Goal: Information Seeking & Learning: Learn about a topic

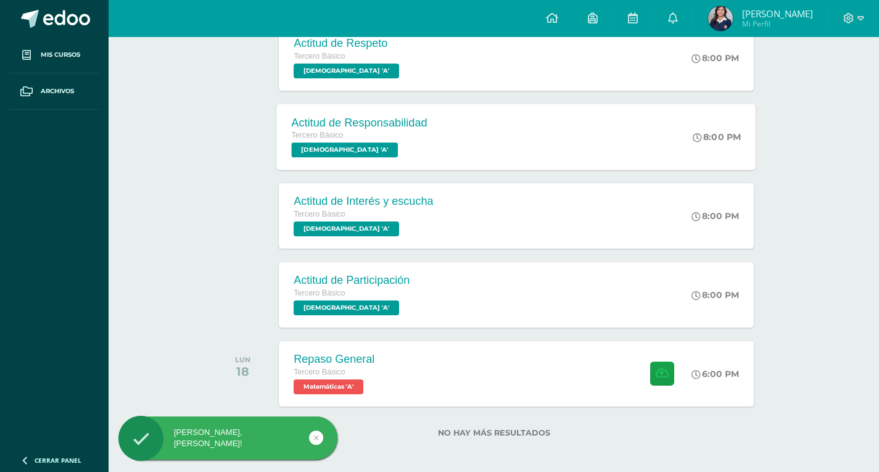
scroll to position [381, 0]
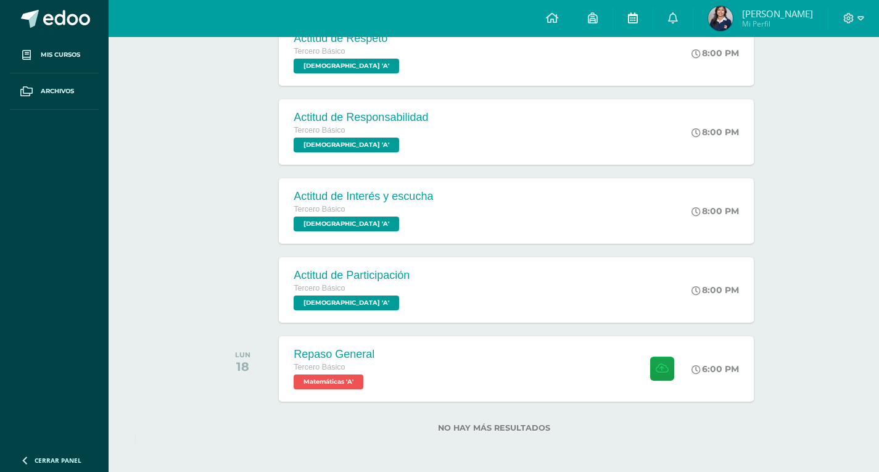
click at [634, 25] on span at bounding box center [633, 19] width 10 height 14
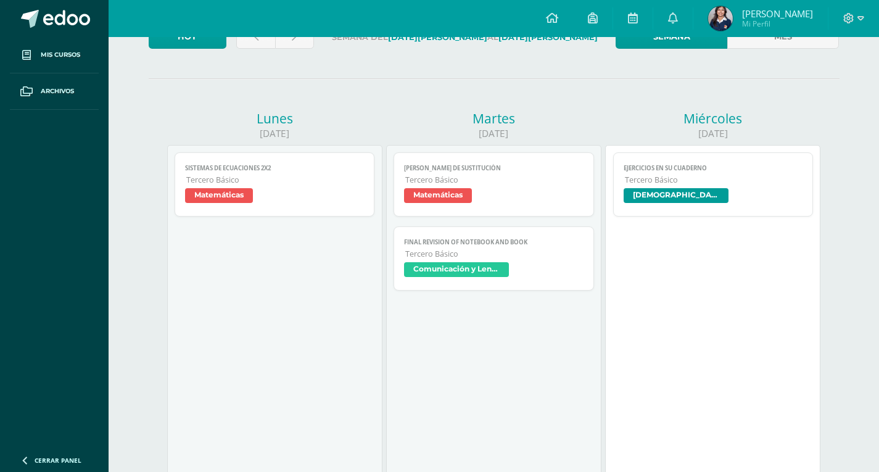
scroll to position [123, 0]
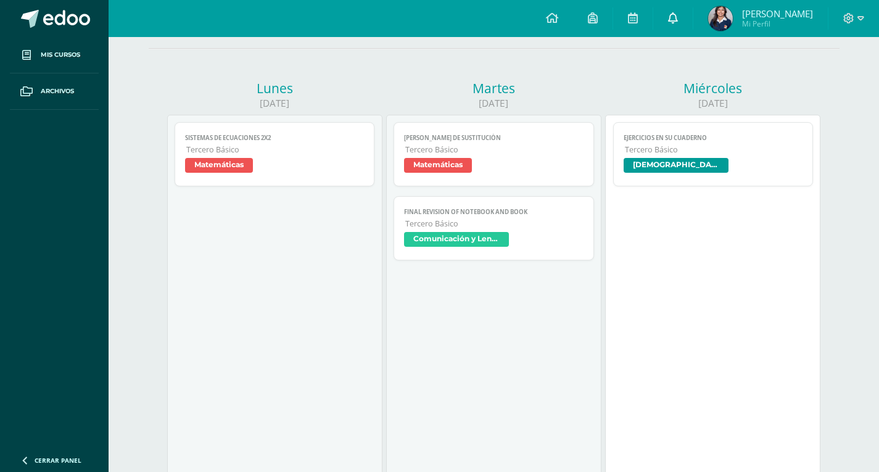
click at [680, 11] on link at bounding box center [672, 18] width 39 height 37
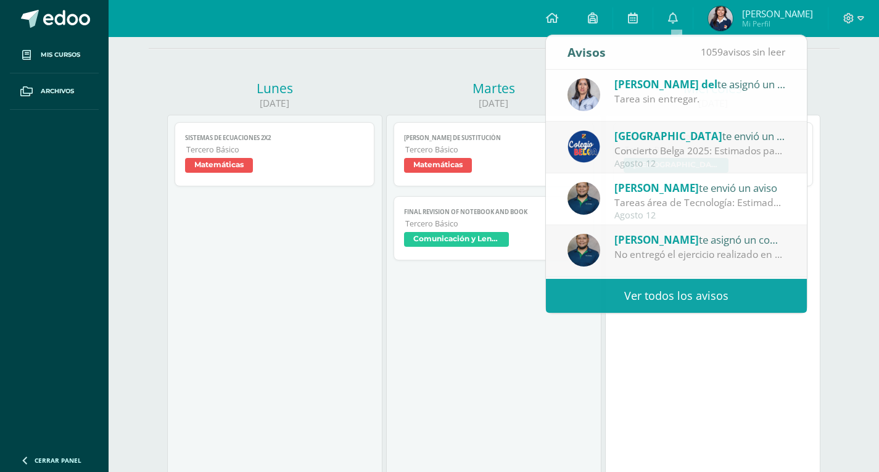
click at [198, 102] on div "11/08/2025" at bounding box center [274, 103] width 215 height 13
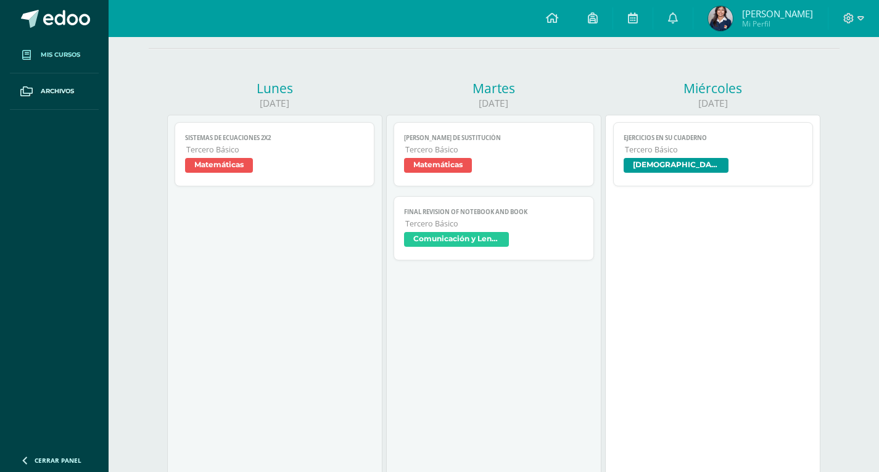
click at [73, 46] on link "Mis cursos" at bounding box center [54, 55] width 89 height 36
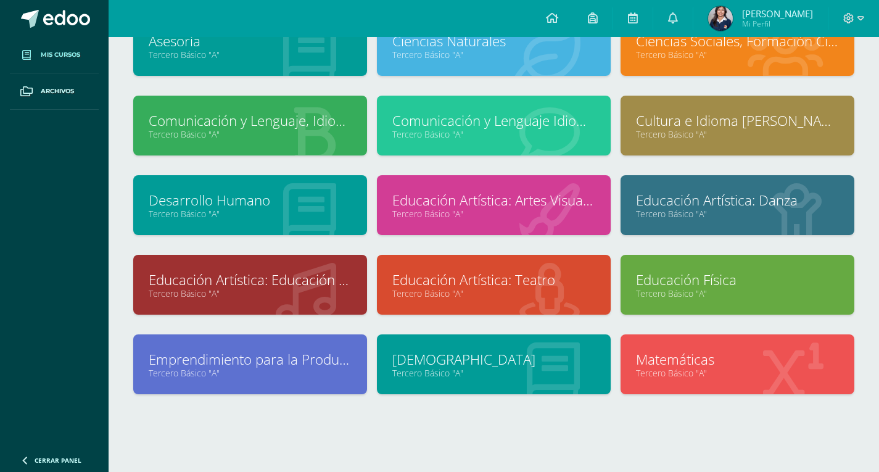
scroll to position [121, 0]
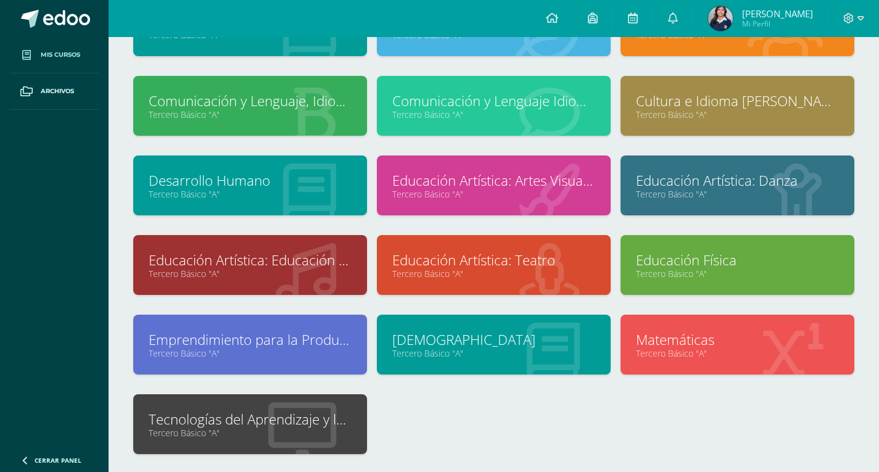
click at [257, 433] on link "Tercero Básico "A"" at bounding box center [250, 433] width 203 height 12
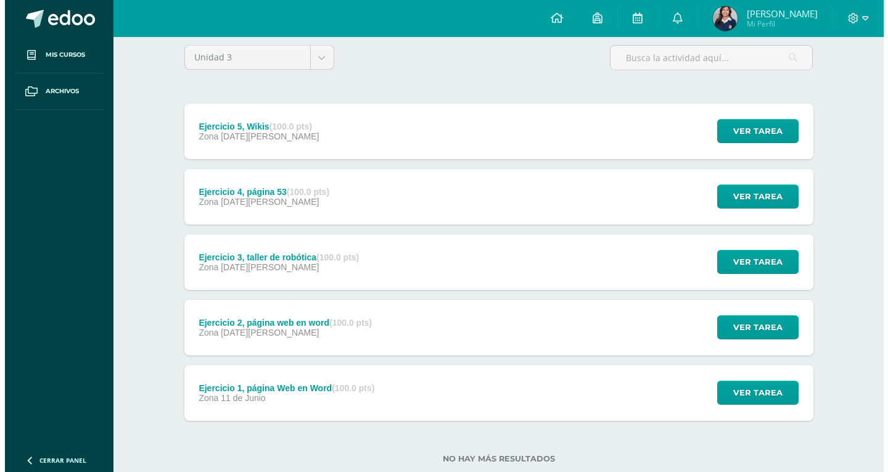
scroll to position [123, 0]
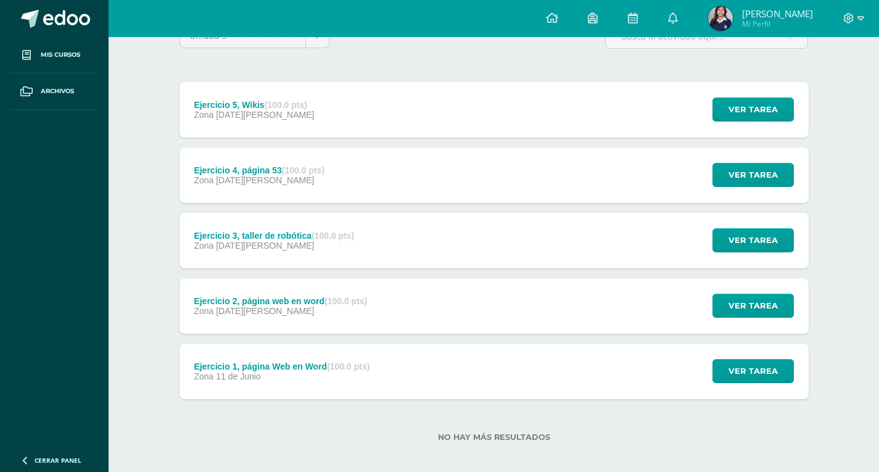
click at [554, 376] on div "Ejercicio 1, página Web en Word (100.0 pts) Zona [DATE][PERSON_NAME] Ver tarea …" at bounding box center [493, 371] width 629 height 56
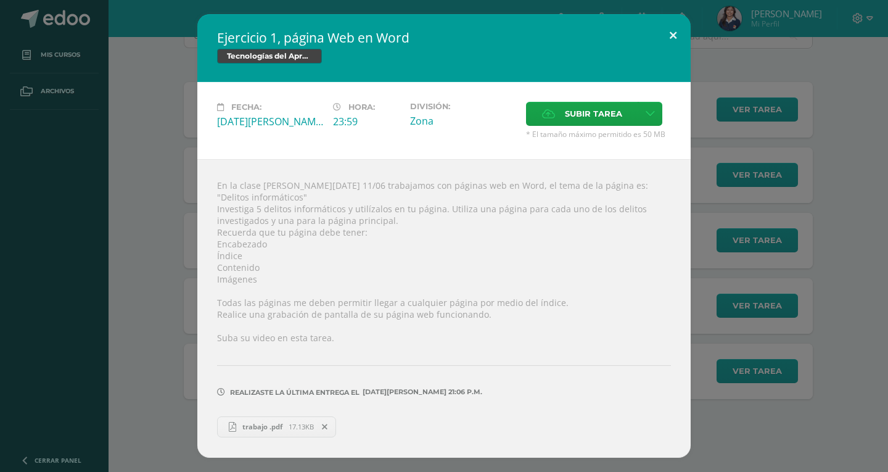
click at [675, 28] on button at bounding box center [673, 35] width 35 height 42
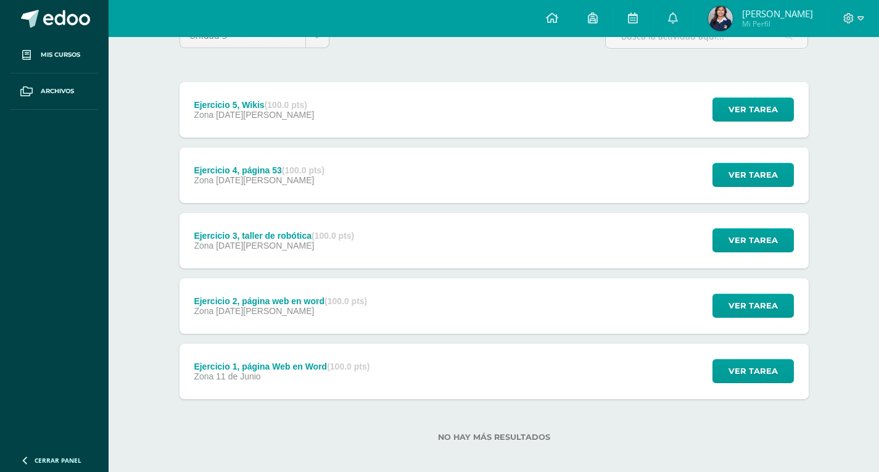
click at [418, 290] on div "Ejercicio 2, página web en word (100.0 pts) Zona [DATE][PERSON_NAME] Ver tarea …" at bounding box center [493, 306] width 629 height 56
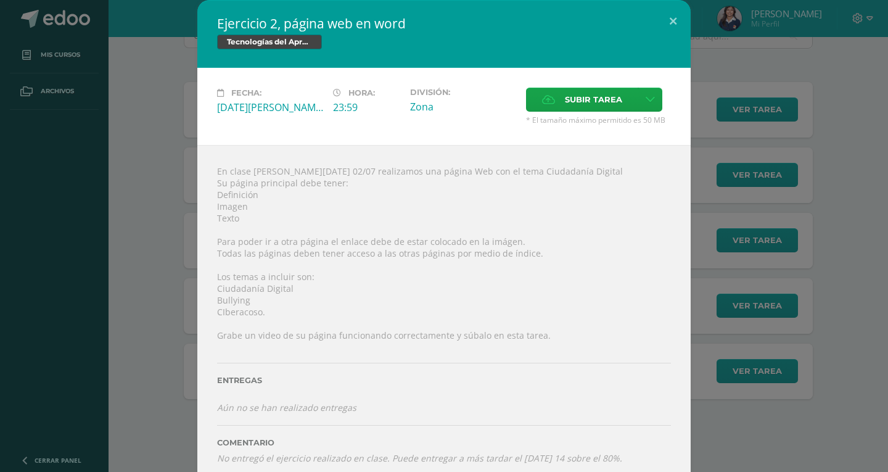
scroll to position [12, 0]
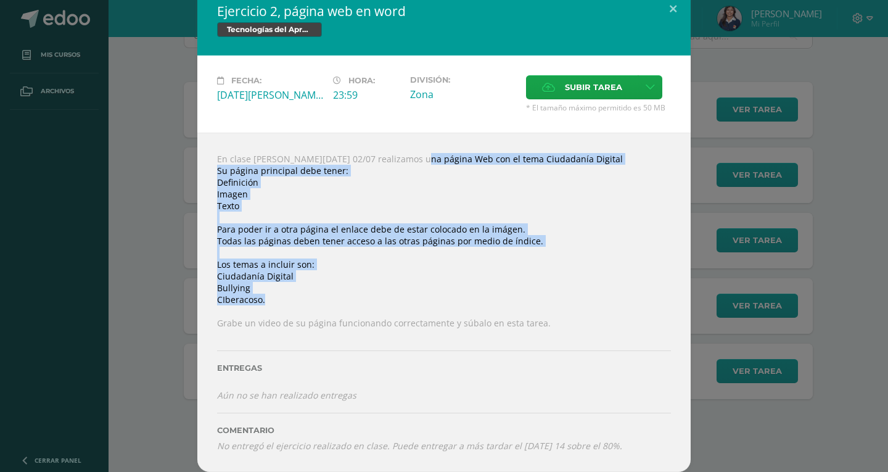
drag, startPoint x: 392, startPoint y: 163, endPoint x: 408, endPoint y: 298, distance: 136.0
click at [408, 298] on div "En clase [PERSON_NAME][DATE] 02/07 realizamos una página Web con el tema Ciudad…" at bounding box center [443, 302] width 493 height 339
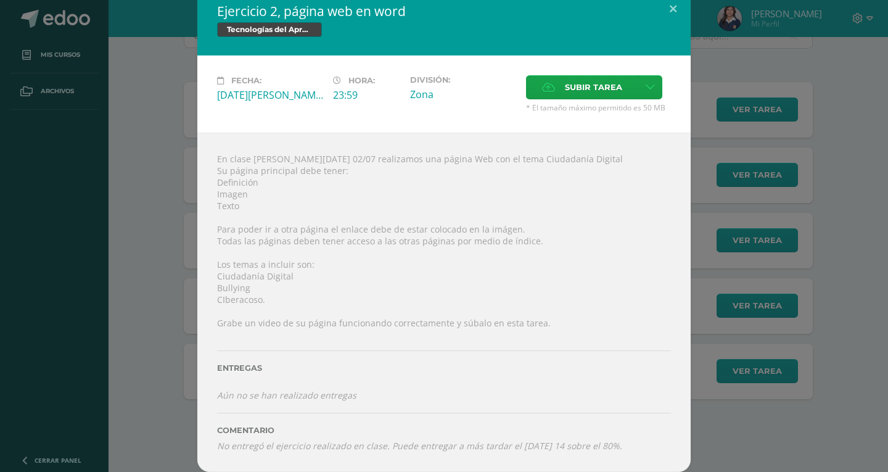
click at [225, 171] on div "En clase [PERSON_NAME][DATE] 02/07 realizamos una página Web con el tema Ciudad…" at bounding box center [443, 302] width 493 height 339
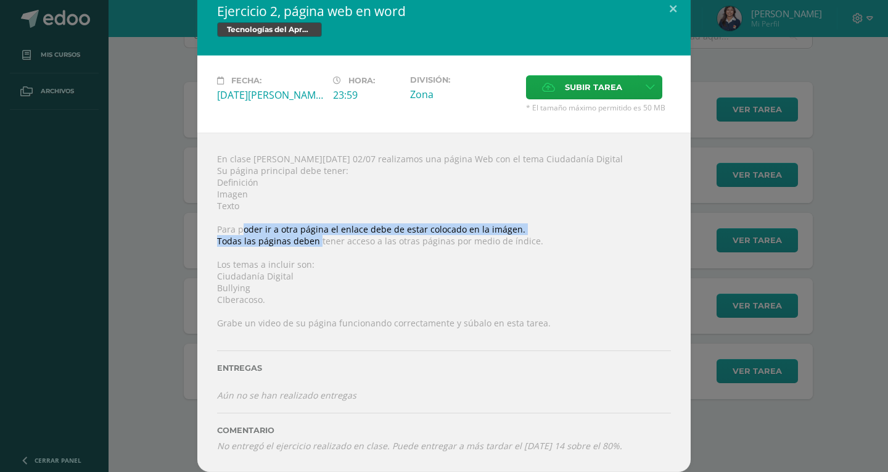
drag, startPoint x: 238, startPoint y: 224, endPoint x: 314, endPoint y: 240, distance: 77.4
click at [314, 240] on div "En clase [PERSON_NAME][DATE] 02/07 realizamos una página Web con el tema Ciudad…" at bounding box center [443, 302] width 493 height 339
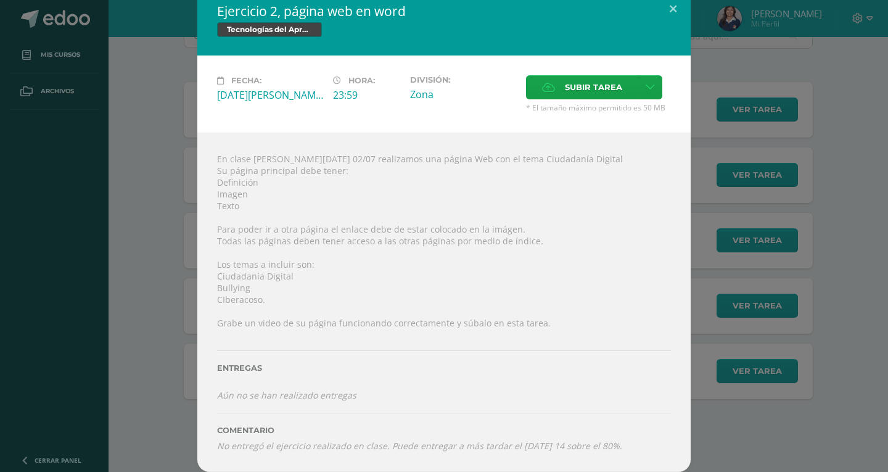
click at [332, 241] on div "En clase [PERSON_NAME][DATE] 02/07 realizamos una página Web con el tema Ciudad…" at bounding box center [443, 302] width 493 height 339
drag, startPoint x: 223, startPoint y: 177, endPoint x: 242, endPoint y: 182, distance: 19.7
click at [242, 182] on div "En clase [PERSON_NAME][DATE] 02/07 realizamos una página Web con el tema Ciudad…" at bounding box center [443, 302] width 493 height 339
click at [222, 195] on div "En clase [PERSON_NAME][DATE] 02/07 realizamos una página Web con el tema Ciudad…" at bounding box center [443, 302] width 493 height 339
click at [231, 204] on div "En clase [PERSON_NAME][DATE] 02/07 realizamos una página Web con el tema Ciudad…" at bounding box center [443, 302] width 493 height 339
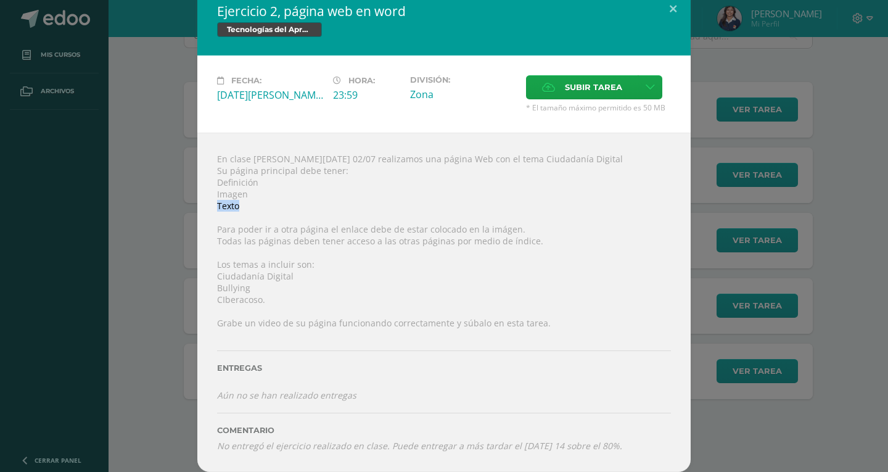
drag, startPoint x: 213, startPoint y: 205, endPoint x: 242, endPoint y: 210, distance: 29.5
click at [242, 210] on div "En clase [PERSON_NAME][DATE] 02/07 realizamos una página Web con el tema Ciudad…" at bounding box center [443, 302] width 493 height 339
click at [232, 206] on div "En clase [PERSON_NAME][DATE] 02/07 realizamos una página Web con el tema Ciudad…" at bounding box center [443, 302] width 493 height 339
click at [232, 204] on div "En clase [PERSON_NAME][DATE] 02/07 realizamos una página Web con el tema Ciudad…" at bounding box center [443, 302] width 493 height 339
drag, startPoint x: 237, startPoint y: 202, endPoint x: 215, endPoint y: 199, distance: 23.0
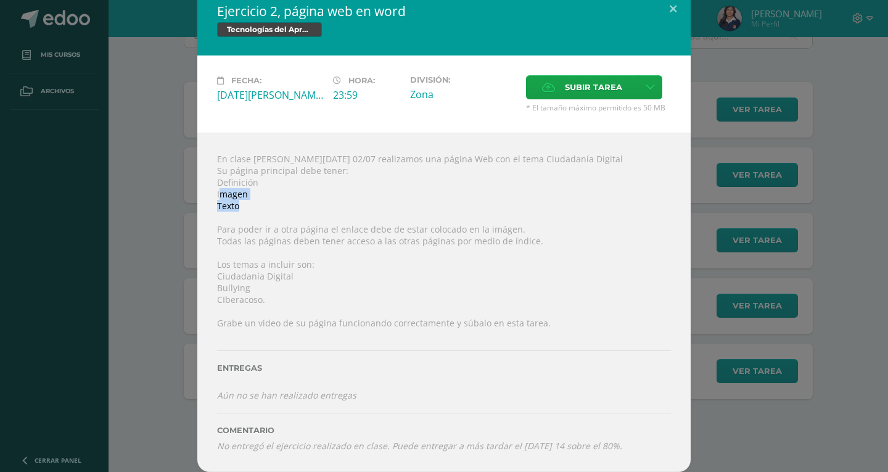
click at [215, 199] on div "En clase [PERSON_NAME][DATE] 02/07 realizamos una página Web con el tema Ciudad…" at bounding box center [443, 302] width 493 height 339
click at [232, 205] on div "En clase [PERSON_NAME][DATE] 02/07 realizamos una página Web con el tema Ciudad…" at bounding box center [443, 302] width 493 height 339
click at [230, 211] on div "En clase [PERSON_NAME][DATE] 02/07 realizamos una página Web con el tema Ciudad…" at bounding box center [443, 302] width 493 height 339
click at [252, 192] on div "En clase [PERSON_NAME][DATE] 02/07 realizamos una página Web con el tema Ciudad…" at bounding box center [443, 302] width 493 height 339
